Goal: Task Accomplishment & Management: Manage account settings

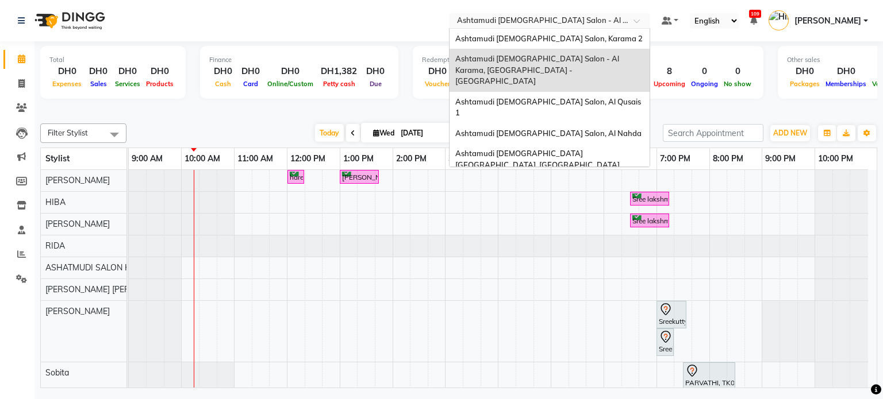
click at [575, 22] on input "text" at bounding box center [537, 21] width 167 height 11
click at [571, 97] on span "Ashtamudi [DEMOGRAPHIC_DATA] Salon, Al Qusais 1" at bounding box center [548, 107] width 187 height 21
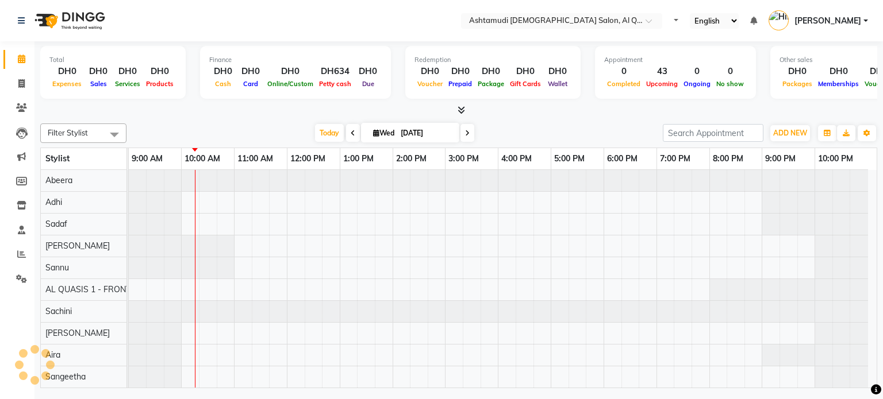
select select "en"
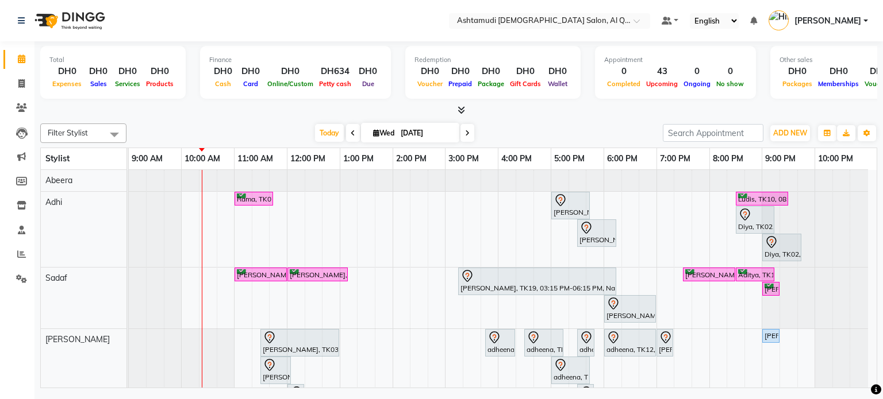
click at [575, 126] on div "Today Wed 03-09-2025" at bounding box center [394, 133] width 525 height 17
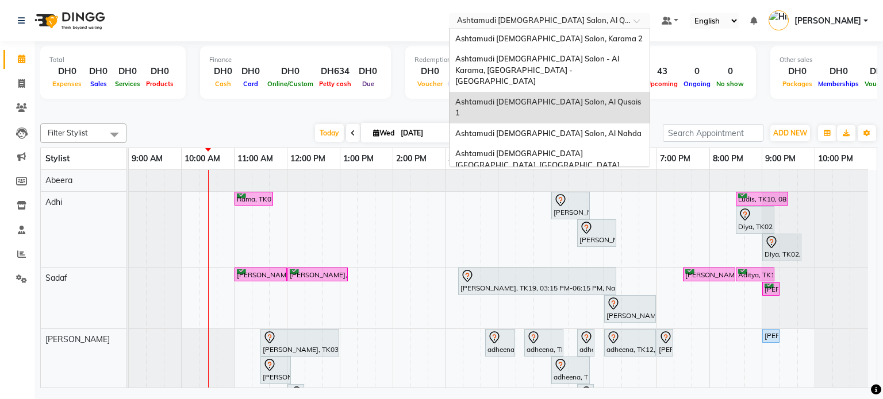
click at [533, 16] on input "text" at bounding box center [537, 21] width 167 height 11
click at [584, 22] on input "text" at bounding box center [537, 21] width 167 height 11
click at [577, 47] on div "Ashtamudi [DEMOGRAPHIC_DATA] Salon, Karama 2" at bounding box center [549, 39] width 200 height 21
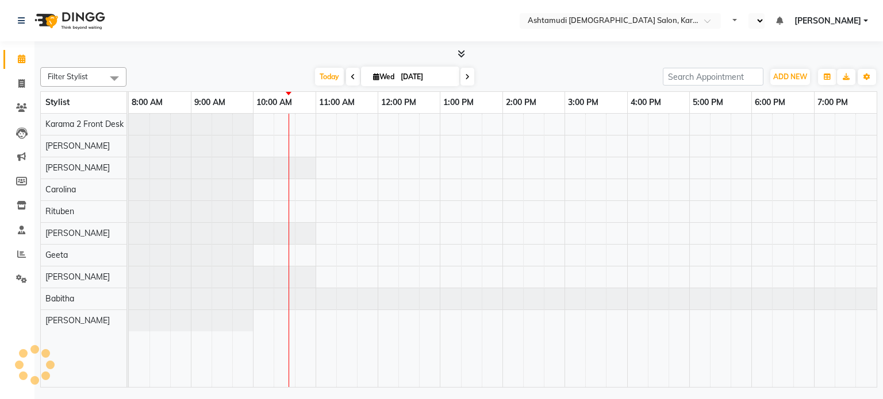
select select "en"
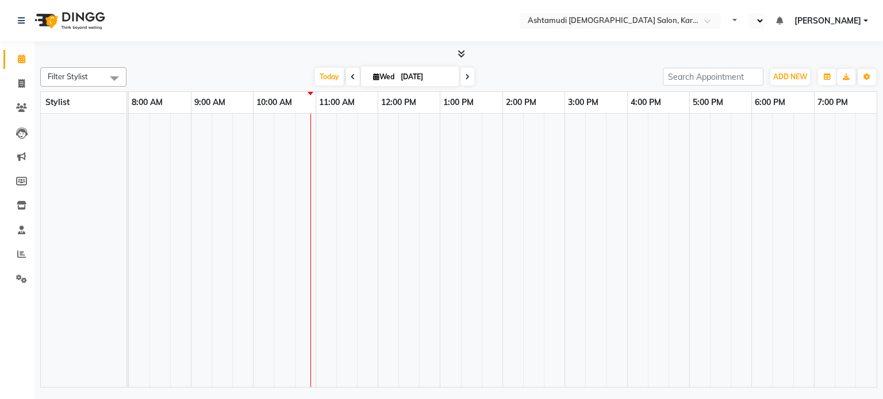
select select "en"
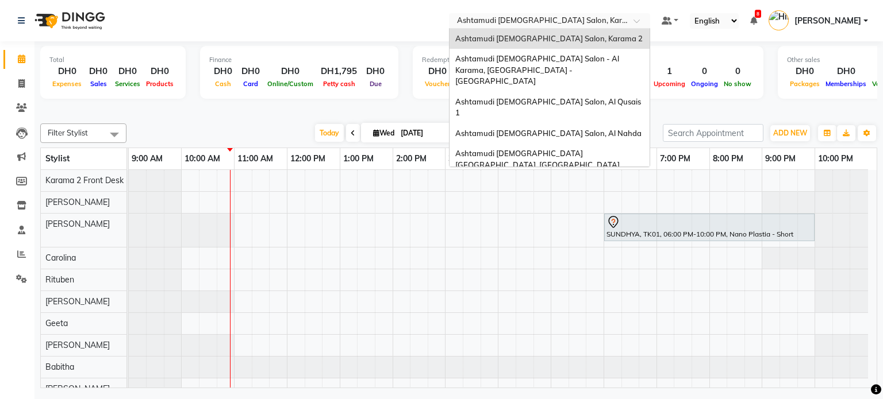
click at [513, 25] on input "text" at bounding box center [537, 21] width 167 height 11
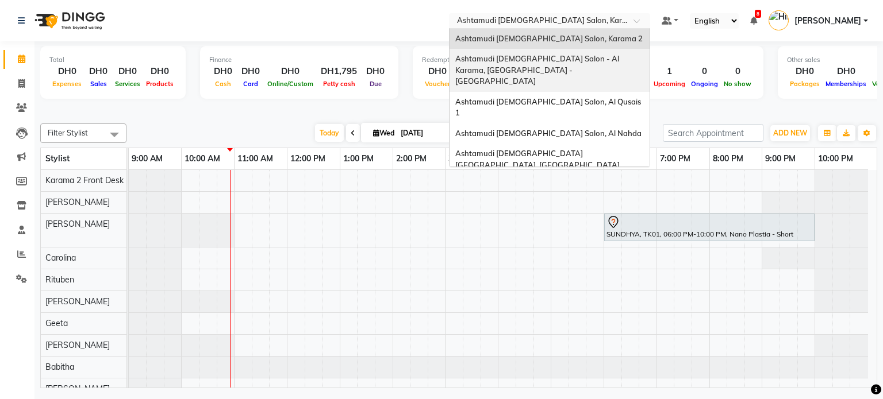
click at [511, 61] on span "Ashtamudi [DEMOGRAPHIC_DATA] Salon - Al Karama, [GEOGRAPHIC_DATA] -[GEOGRAPHIC_…" at bounding box center [537, 70] width 165 height 32
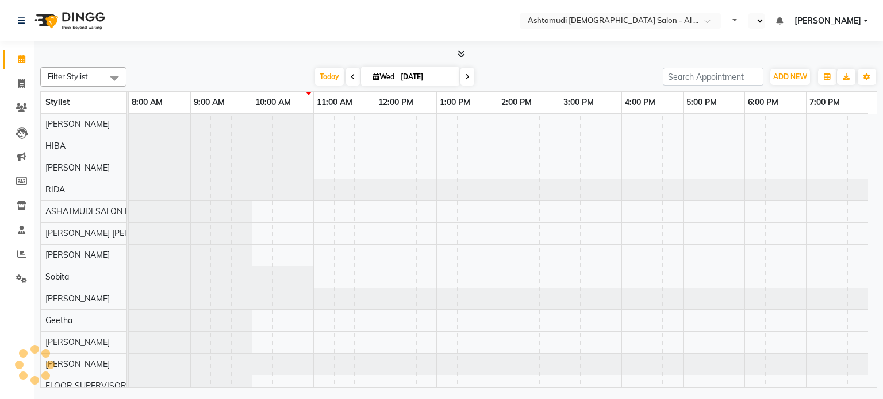
select select "en"
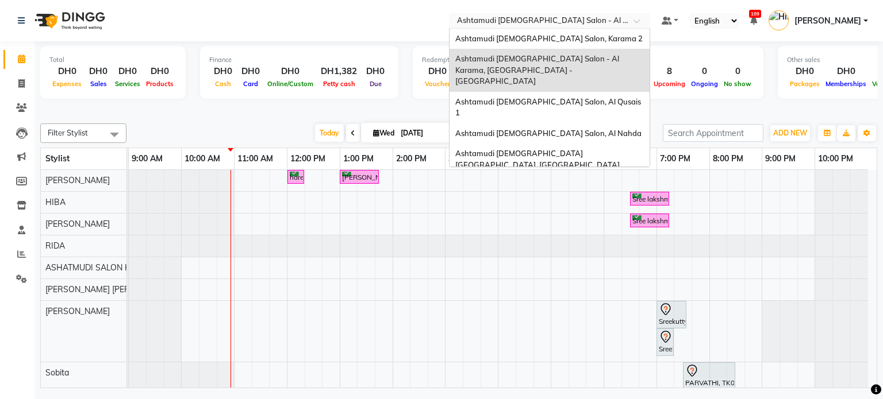
click at [546, 13] on div "Select Location × Ashtamudi [DEMOGRAPHIC_DATA] Salon - [GEOGRAPHIC_DATA], [GEOG…" at bounding box center [549, 21] width 201 height 16
click at [526, 97] on span "Ashtamudi [DEMOGRAPHIC_DATA] Salon, Al Qusais 1" at bounding box center [548, 107] width 187 height 21
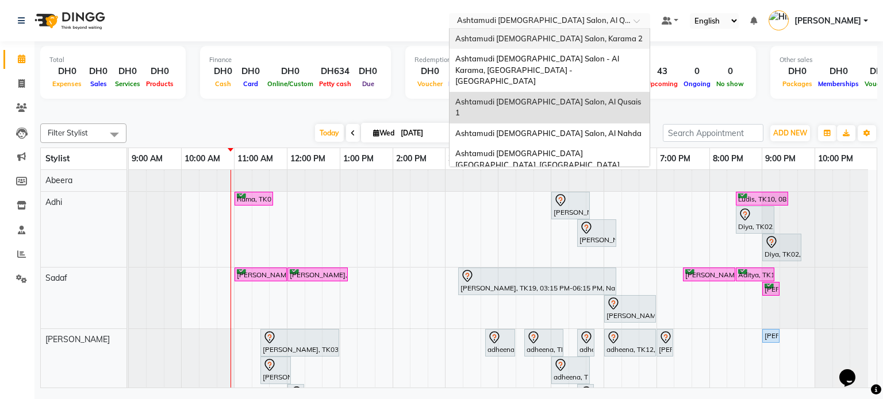
click at [535, 28] on ng-select "Select Location × Ashtamudi Ladies Salon, Al Qusais 1 Ashtamudi Ladies Salon, K…" at bounding box center [549, 21] width 201 height 16
click at [518, 124] on div "Ashtamudi [DEMOGRAPHIC_DATA] Salon, Al Nahda" at bounding box center [549, 134] width 200 height 21
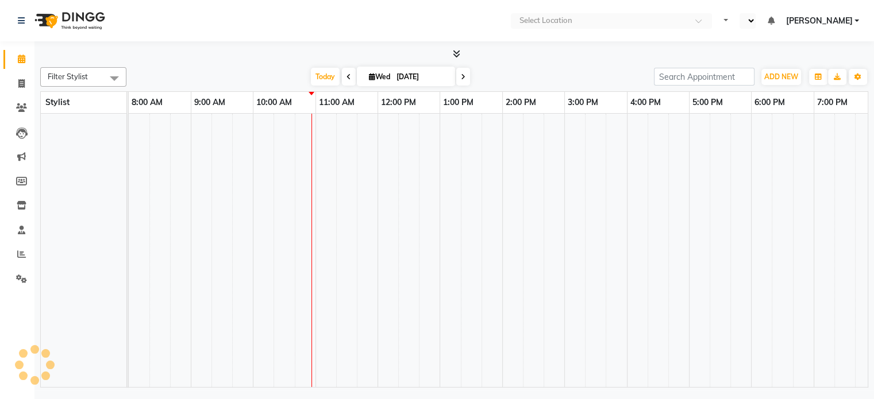
select select "en"
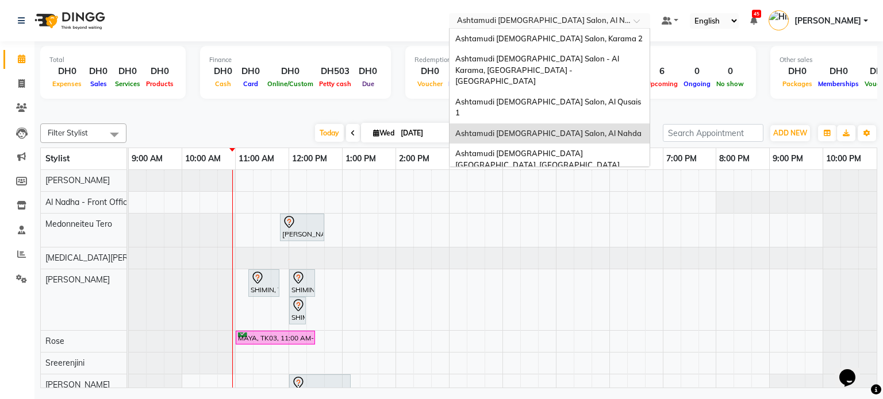
click at [535, 18] on input "text" at bounding box center [537, 21] width 167 height 11
click at [496, 149] on span "Ashtamudi [DEMOGRAPHIC_DATA] [GEOGRAPHIC_DATA], [GEOGRAPHIC_DATA]" at bounding box center [537, 159] width 164 height 21
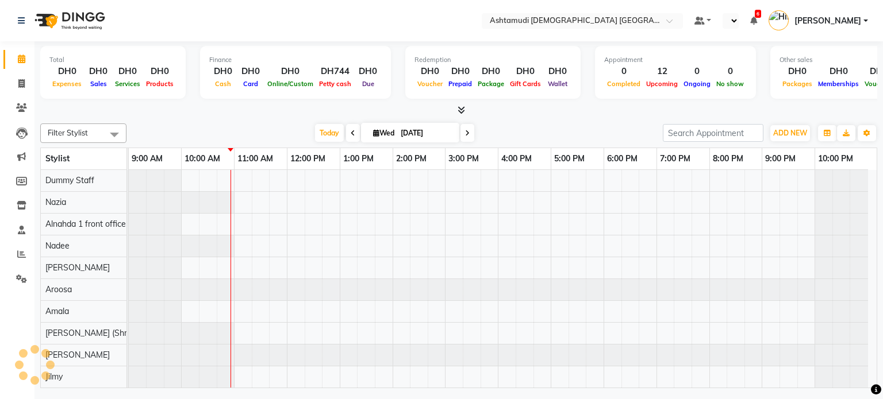
select select "en"
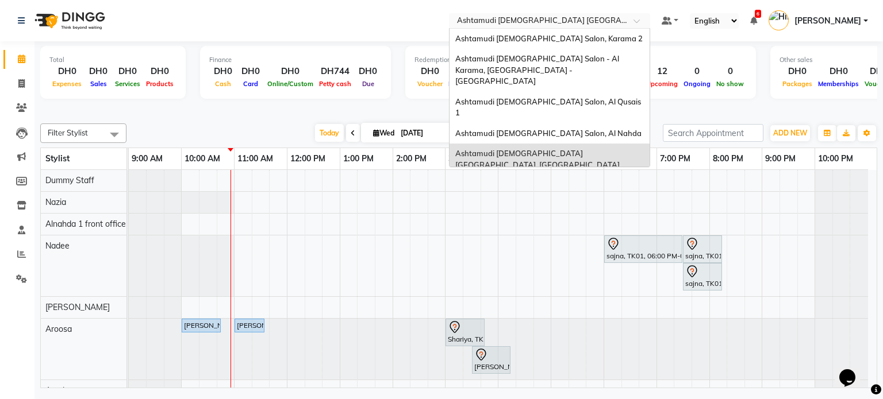
click at [497, 18] on input "text" at bounding box center [537, 21] width 167 height 11
click at [486, 180] on span "Ashtamudi [DEMOGRAPHIC_DATA] Salon (Classic Touch ) – Al Warqa, Al Warqa" at bounding box center [544, 190] width 179 height 21
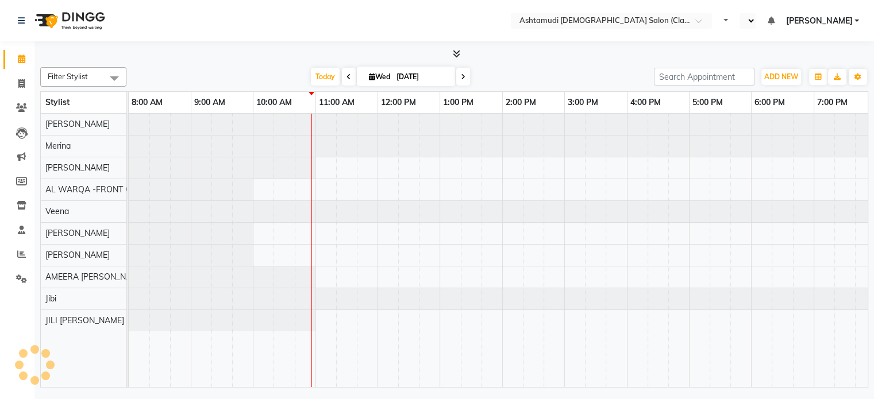
select select "en"
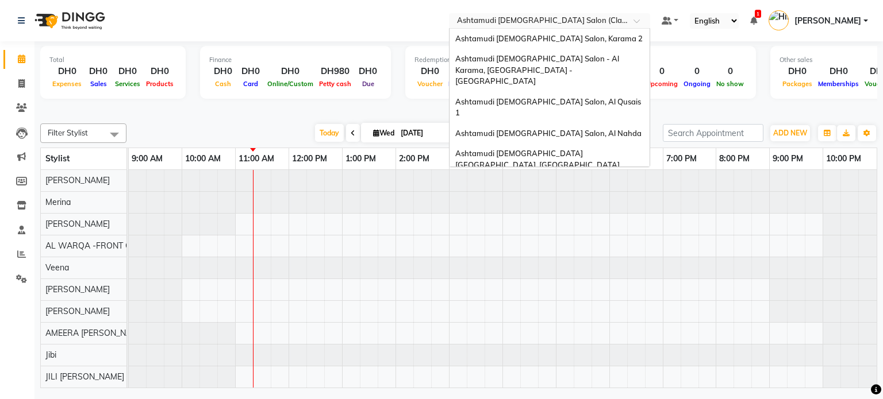
scroll to position [7, 0]
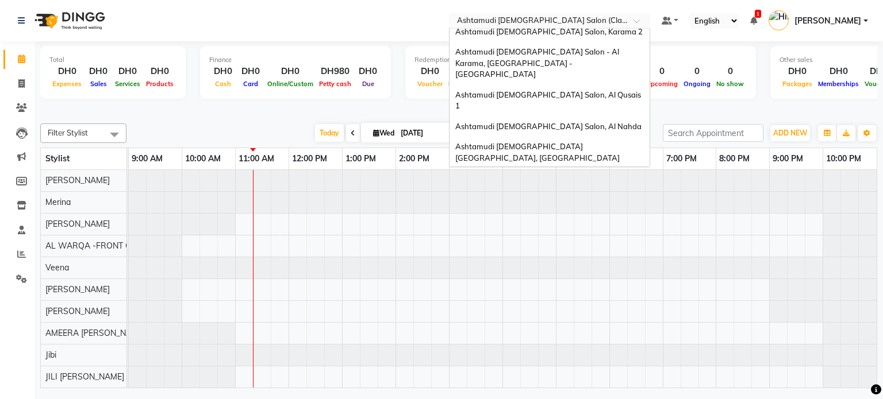
click at [585, 23] on input "text" at bounding box center [537, 21] width 167 height 11
click at [585, 38] on div "Ashtamudi [DEMOGRAPHIC_DATA] Salon, Karama 2" at bounding box center [549, 32] width 200 height 21
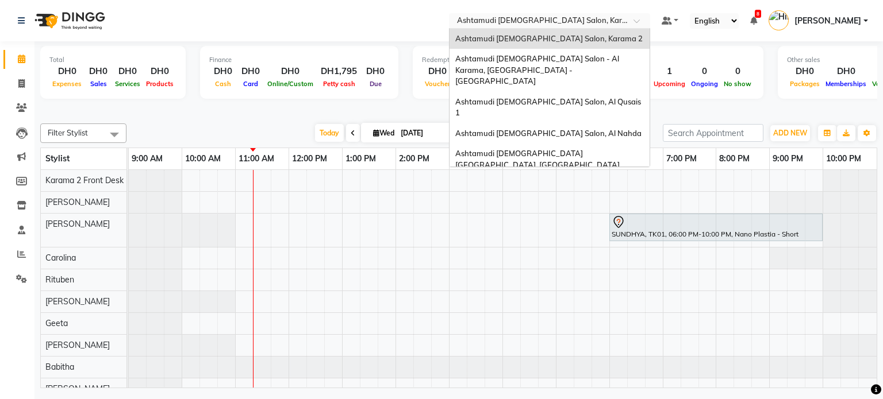
click at [545, 20] on input "text" at bounding box center [537, 21] width 167 height 11
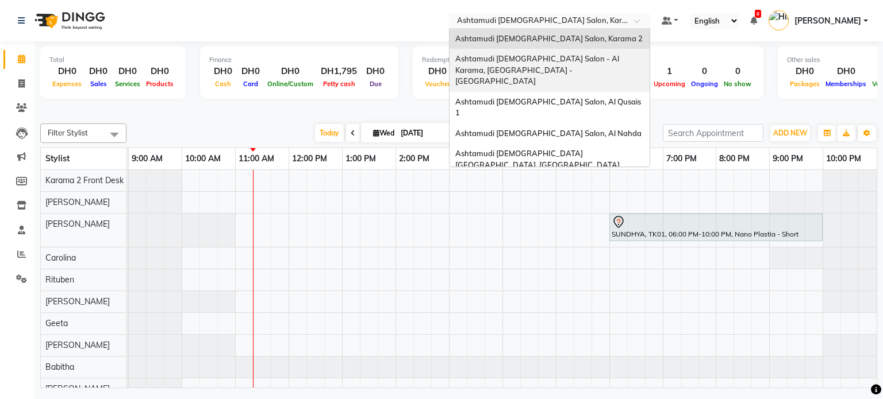
click at [534, 56] on span "Ashtamudi Ladies Salon - Al Karama, Burjuman -Dubai" at bounding box center [537, 70] width 165 height 32
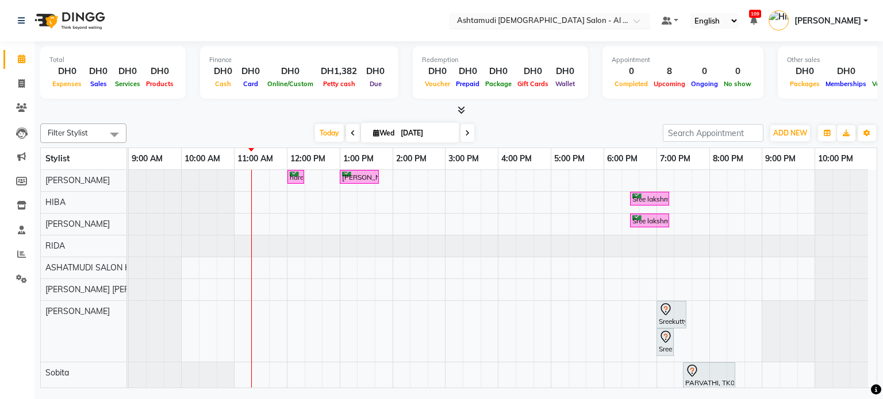
click at [580, 20] on input "text" at bounding box center [537, 21] width 167 height 11
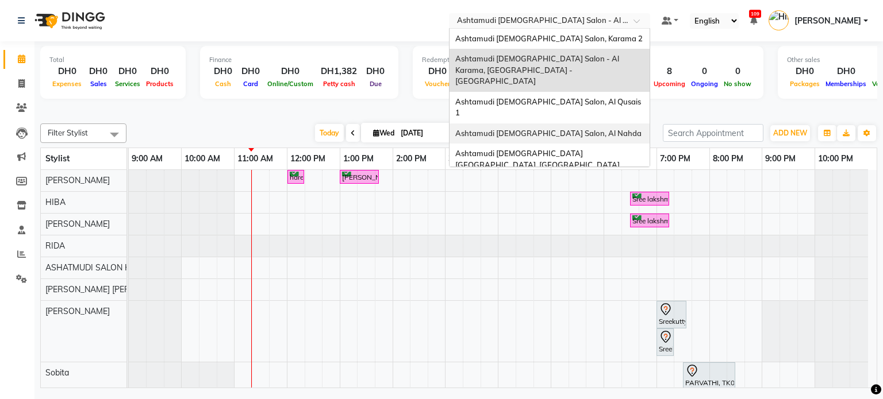
click at [535, 129] on span "Ashtamudi [DEMOGRAPHIC_DATA] Salon, Al Nahda" at bounding box center [548, 133] width 186 height 9
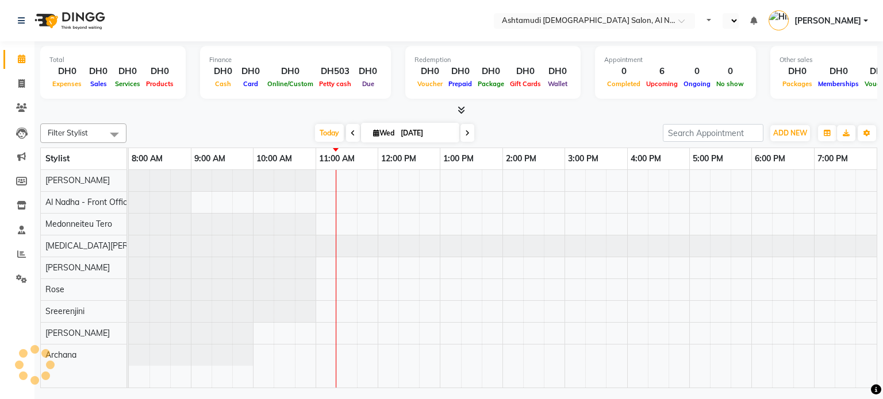
select select "en"
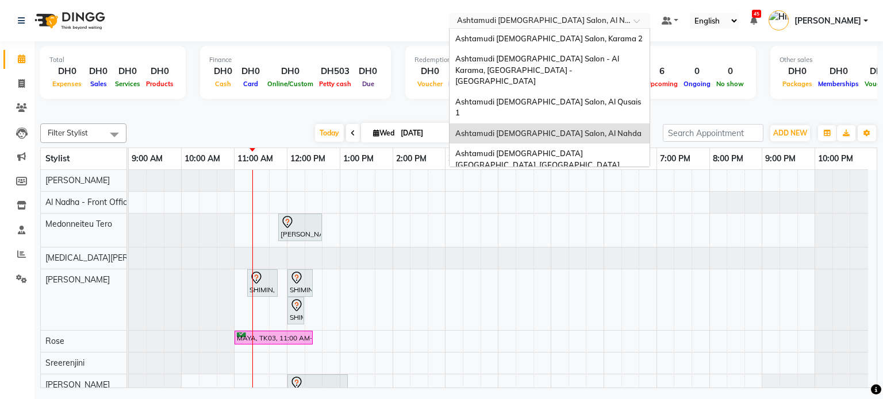
click at [558, 25] on input "text" at bounding box center [537, 21] width 167 height 11
click at [565, 37] on span "Ashtamudi [DEMOGRAPHIC_DATA] Salon, Karama 2" at bounding box center [548, 38] width 187 height 9
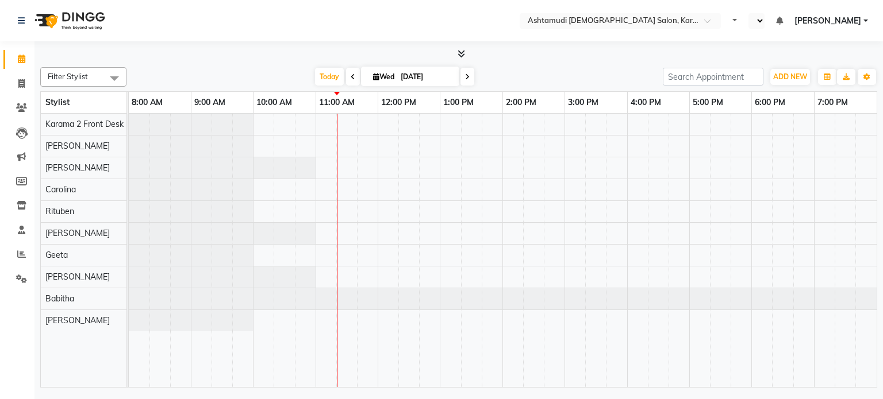
select select "en"
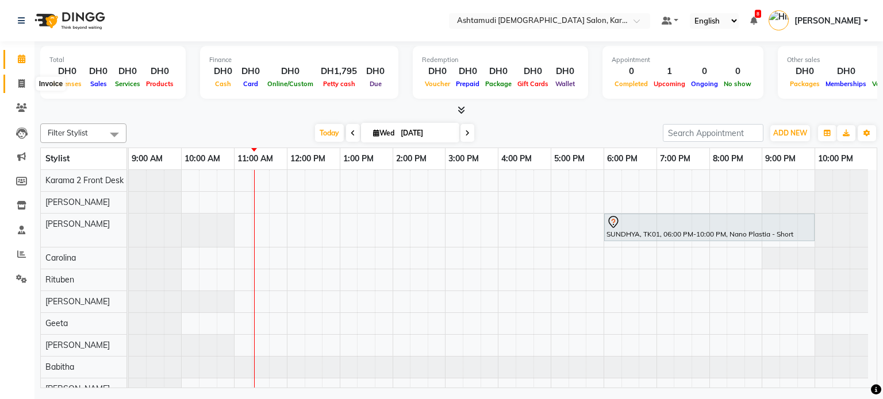
click at [23, 86] on icon at bounding box center [21, 83] width 6 height 9
select select "service"
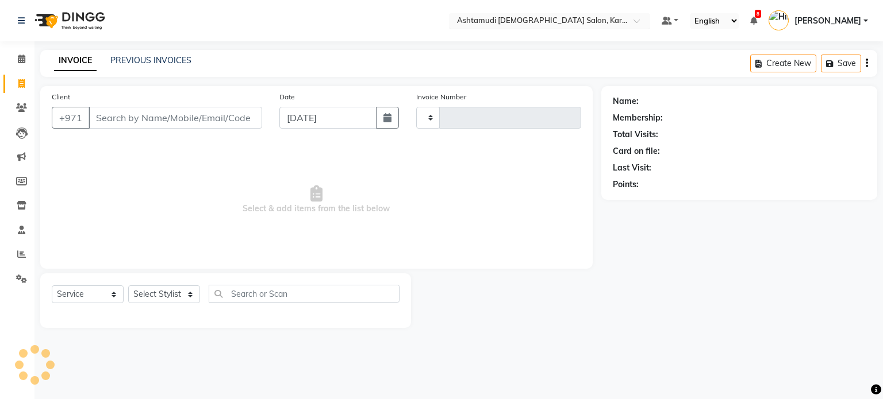
type input "2079"
select select "7424"
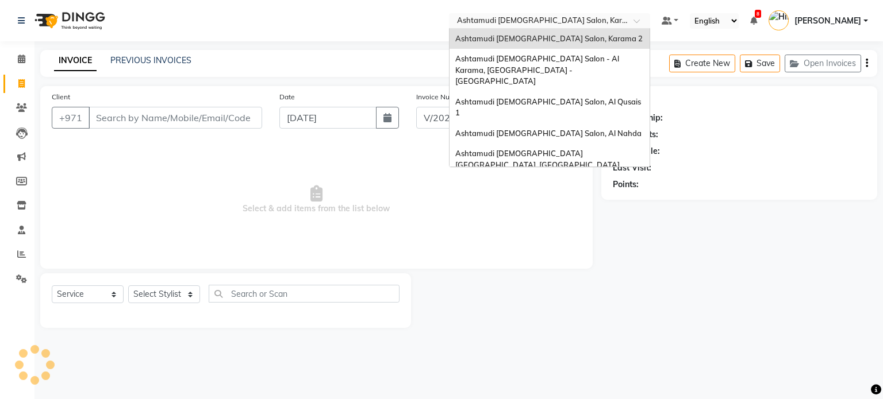
click at [508, 21] on input "text" at bounding box center [537, 21] width 167 height 11
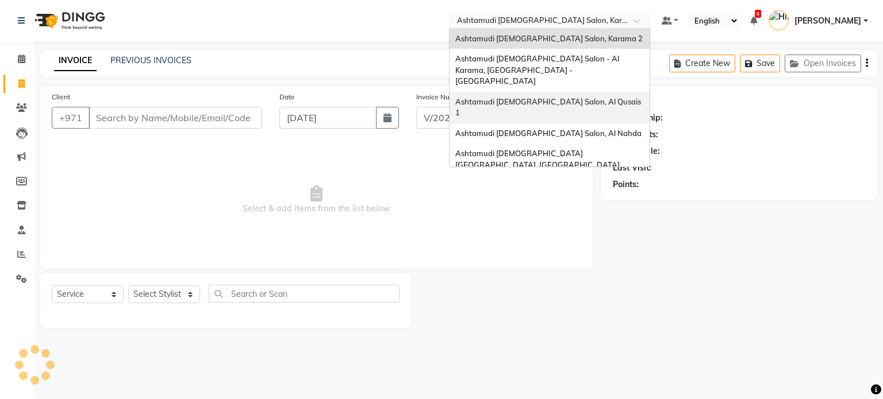
click at [519, 97] on span "Ashtamudi [DEMOGRAPHIC_DATA] Salon, Al Qusais 1" at bounding box center [548, 107] width 187 height 21
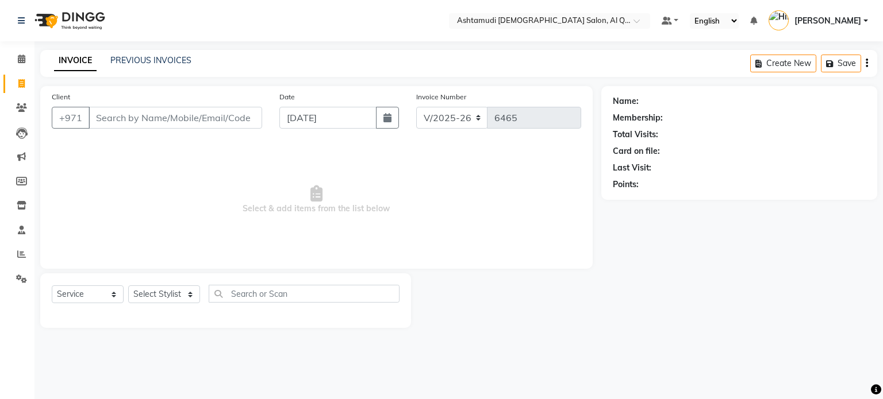
select select "6848"
select select "service"
click at [138, 59] on link "PREVIOUS INVOICES" at bounding box center [150, 60] width 81 height 10
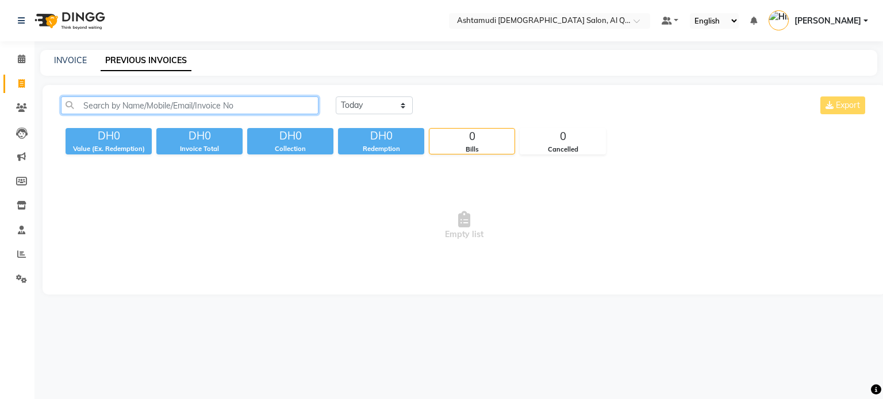
click at [176, 112] on input "text" at bounding box center [189, 106] width 257 height 18
paste input "050 3507172"
click at [101, 105] on input "050 3507172" at bounding box center [189, 106] width 257 height 18
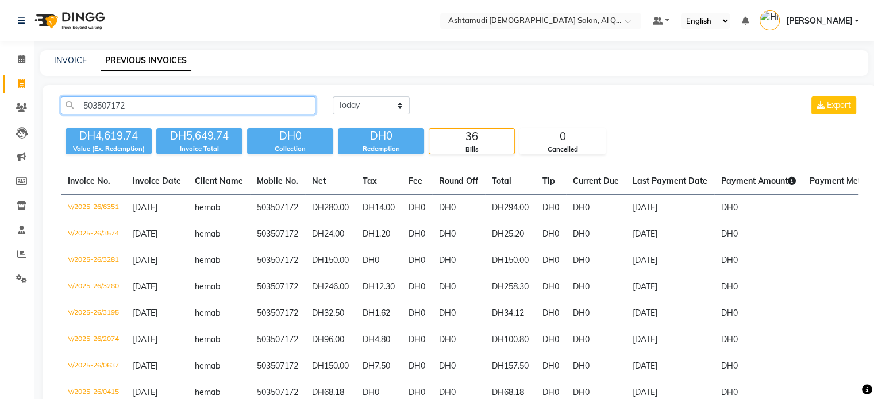
type input "503507172"
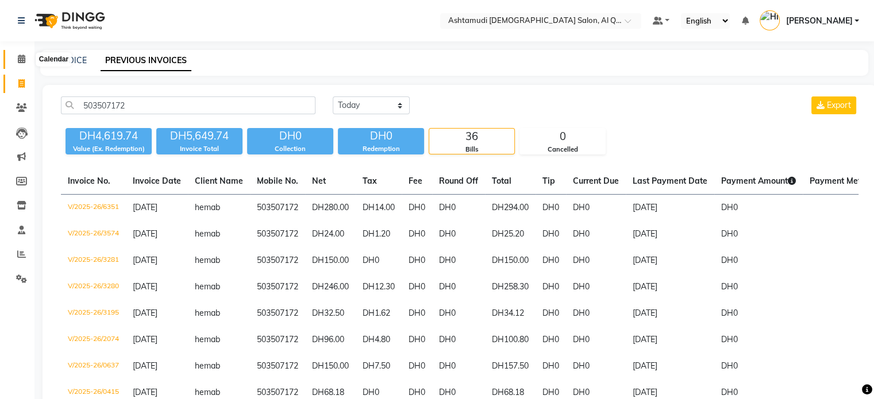
click at [20, 57] on icon at bounding box center [21, 59] width 7 height 9
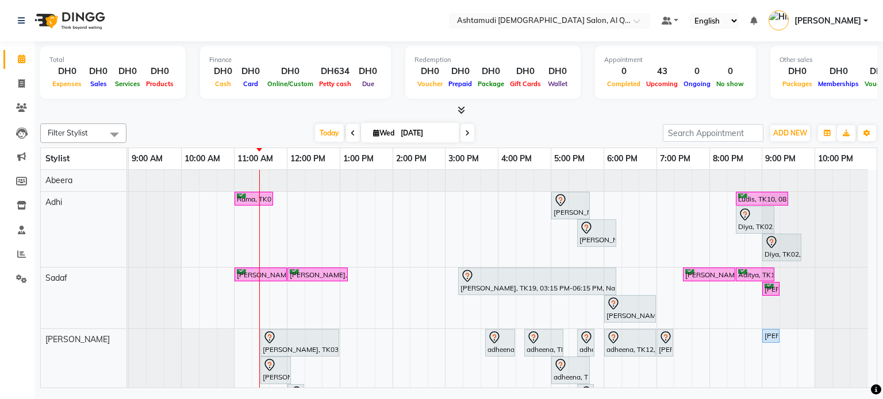
click at [554, 29] on nav "Select Location × Ashtamudi Ladies Salon, Al Qusais 1 Default Panel My Panel En…" at bounding box center [441, 20] width 883 height 41
click at [546, 25] on input "text" at bounding box center [537, 21] width 167 height 11
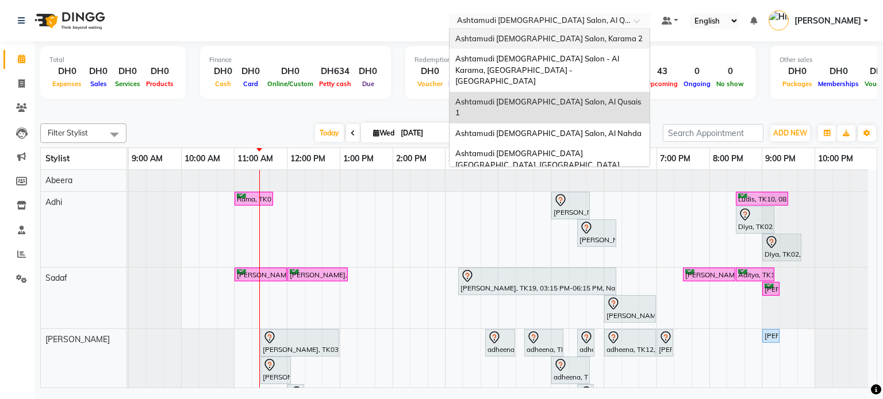
click at [555, 37] on span "Ashtamudi [DEMOGRAPHIC_DATA] Salon, Karama 2" at bounding box center [548, 38] width 187 height 9
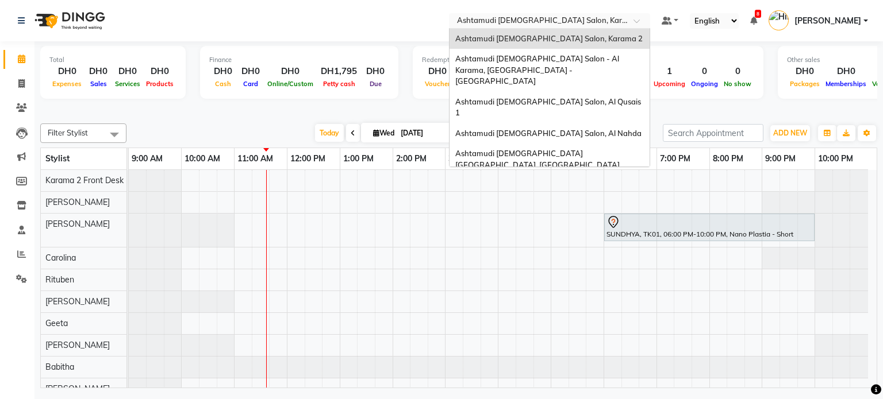
click at [533, 18] on input "text" at bounding box center [537, 21] width 167 height 11
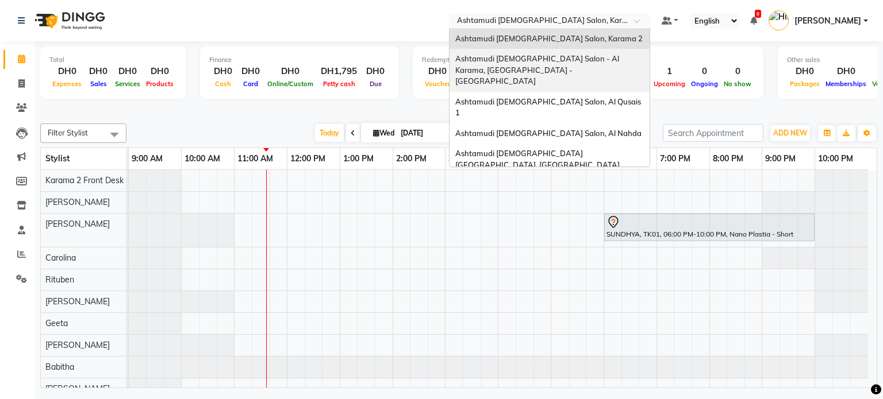
click at [534, 60] on span "Ashtamudi Ladies Salon - Al Karama, Burjuman -Dubai" at bounding box center [537, 70] width 165 height 32
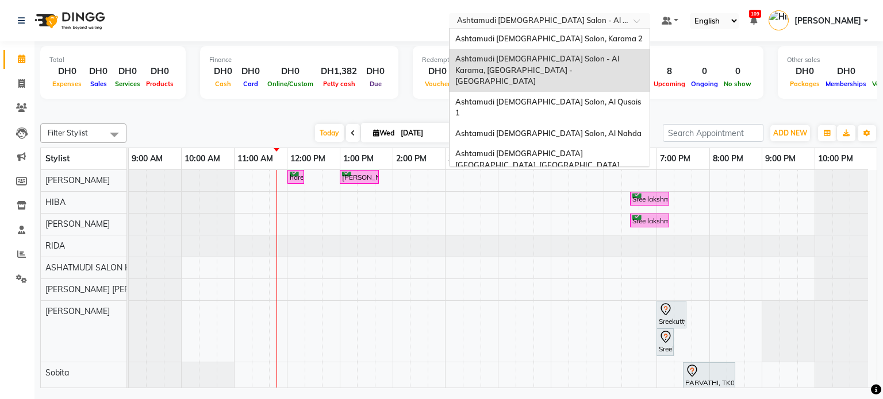
click at [616, 24] on input "text" at bounding box center [537, 21] width 167 height 11
click at [592, 92] on div "Ashtamudi [DEMOGRAPHIC_DATA] Salon, Al Qusais 1" at bounding box center [549, 108] width 200 height 32
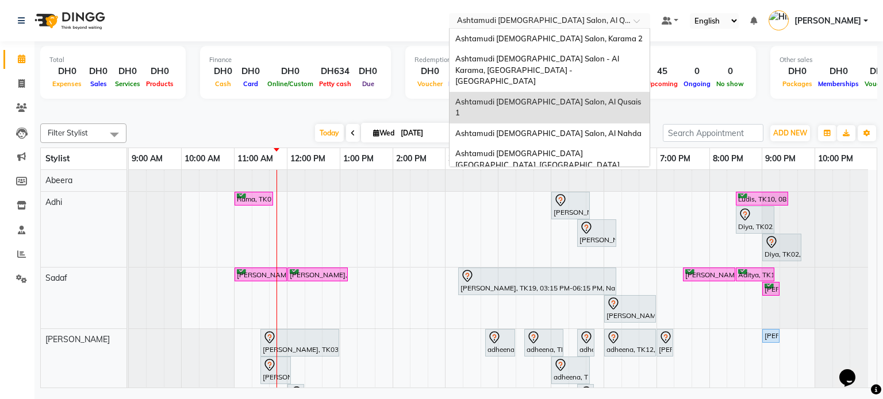
click at [513, 13] on div "Select Location × Ashtamudi [DEMOGRAPHIC_DATA] Salon, [GEOGRAPHIC_DATA] 1" at bounding box center [549, 21] width 201 height 16
click at [528, 129] on span "Ashtamudi [DEMOGRAPHIC_DATA] Salon, Al Nahda" at bounding box center [548, 133] width 186 height 9
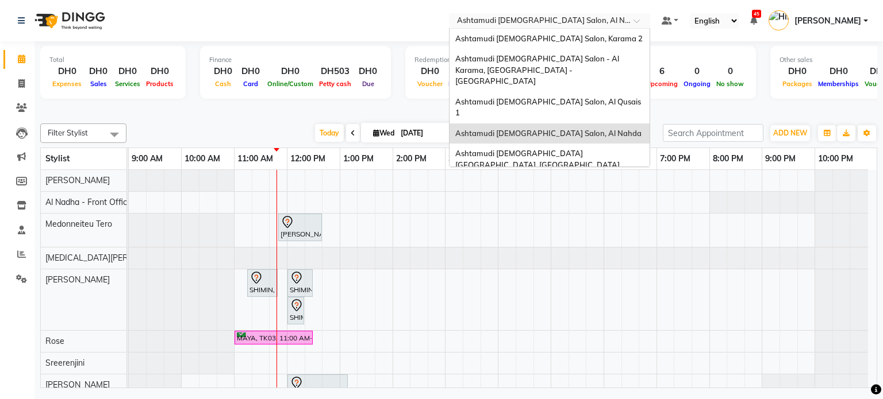
click at [604, 20] on input "text" at bounding box center [537, 21] width 167 height 11
click at [556, 149] on span "Ashtamudi [DEMOGRAPHIC_DATA] [GEOGRAPHIC_DATA], [GEOGRAPHIC_DATA]" at bounding box center [537, 159] width 164 height 21
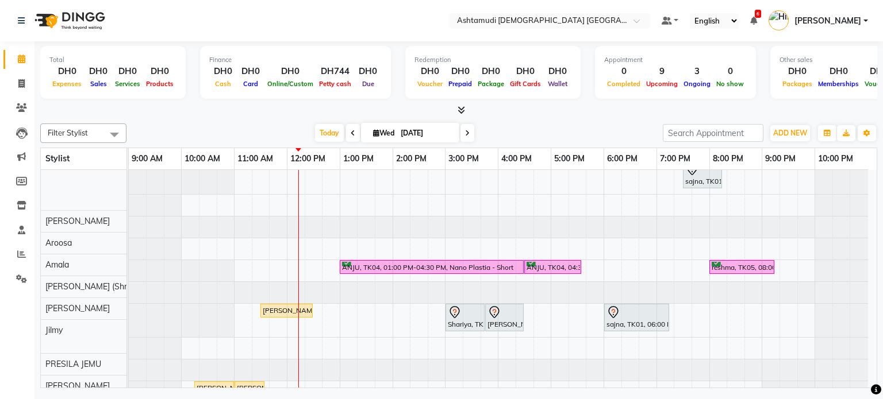
scroll to position [109, 0]
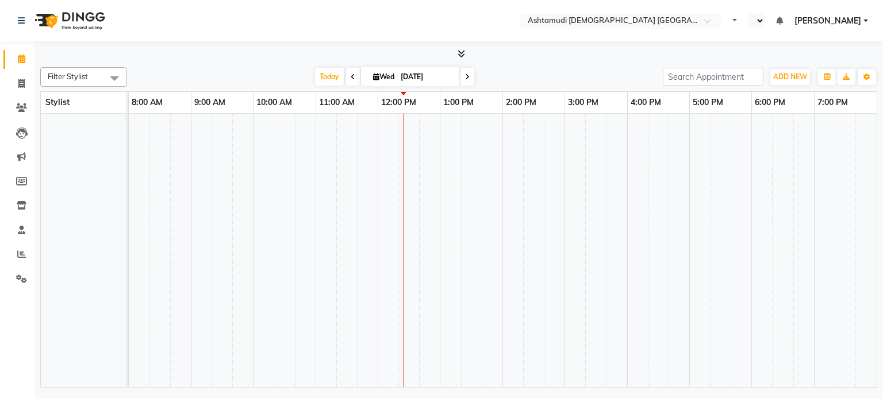
select select "en"
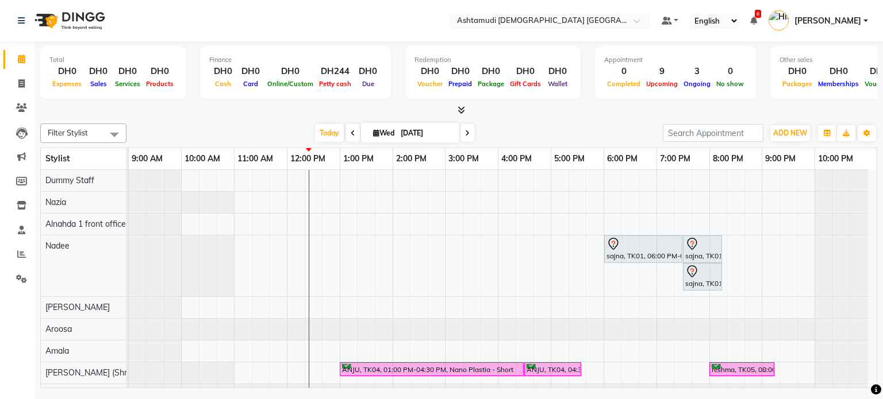
drag, startPoint x: 867, startPoint y: 210, endPoint x: 864, endPoint y: 299, distance: 88.5
click at [864, 299] on tbody "sajna, TK01, 06:00 PM-07:30 PM, Hydra Facial with Brightening sajna, TK01, 07:3…" at bounding box center [498, 337] width 739 height 335
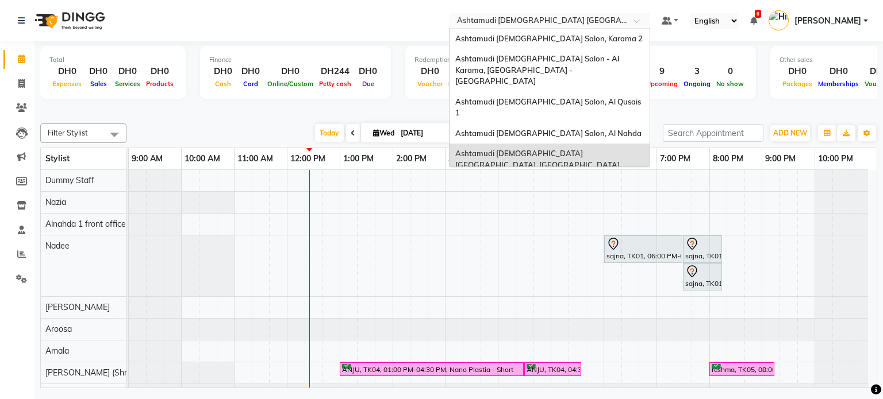
click at [535, 13] on div "Select Location × Ashtamudi [DEMOGRAPHIC_DATA] [GEOGRAPHIC_DATA], [GEOGRAPHIC_D…" at bounding box center [549, 21] width 201 height 16
click at [518, 180] on span "Ashtamudi [DEMOGRAPHIC_DATA] Salon (Classic Touch ) – Al Warqa, Al Warqa" at bounding box center [544, 190] width 179 height 21
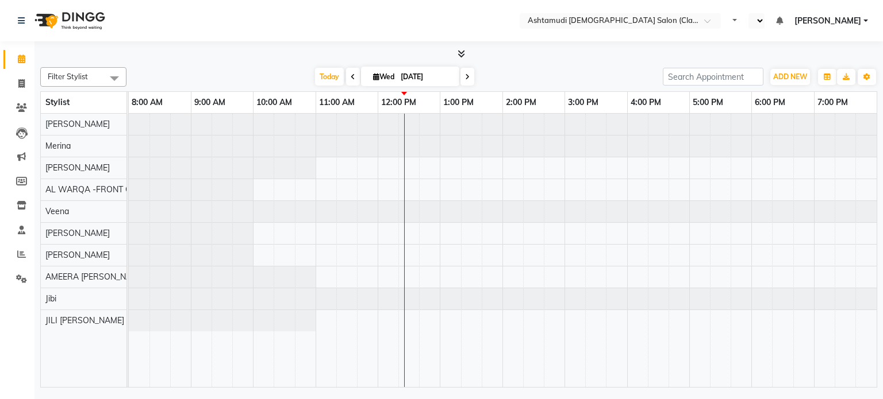
select select "en"
